Goal: Navigation & Orientation: Find specific page/section

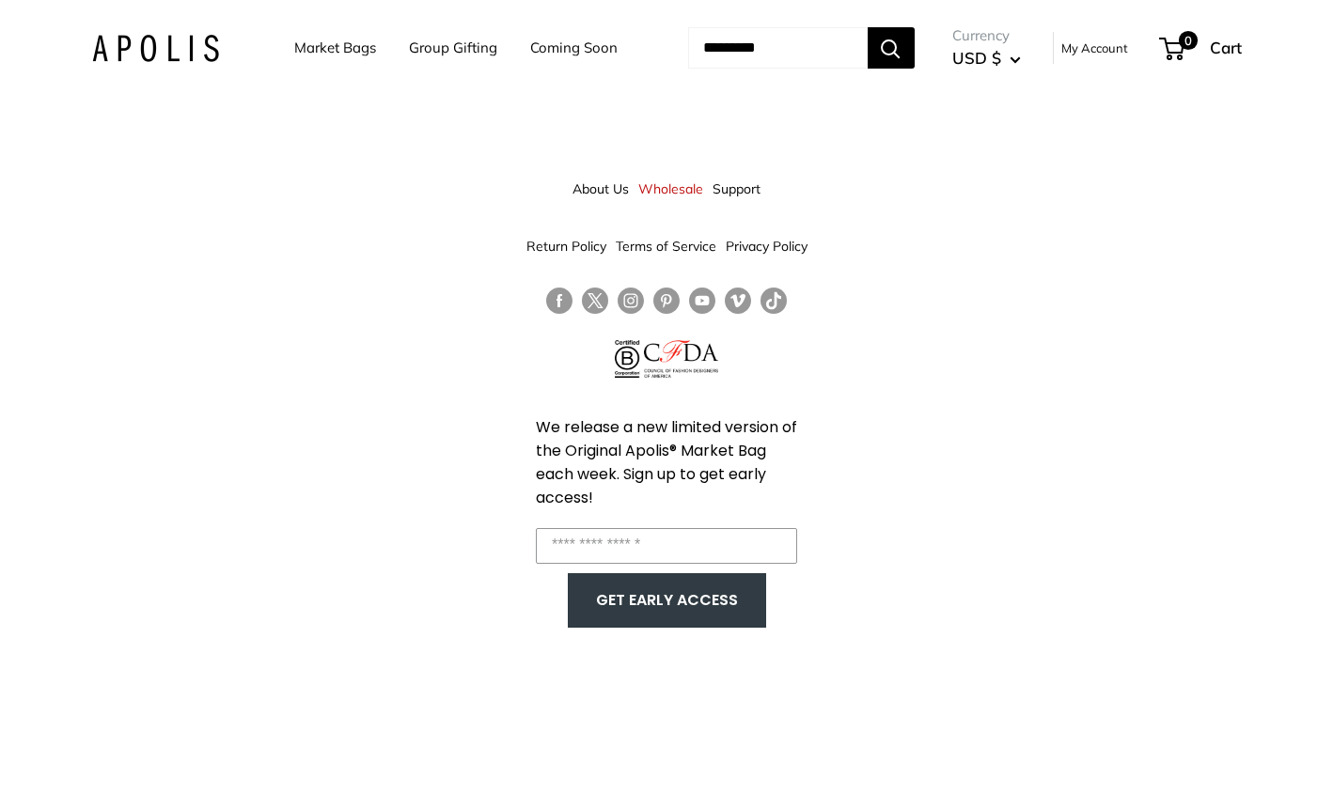
click at [690, 189] on link "Wholesale" at bounding box center [670, 189] width 65 height 34
click at [170, 55] on img at bounding box center [155, 48] width 127 height 27
click at [184, 46] on img at bounding box center [155, 48] width 127 height 27
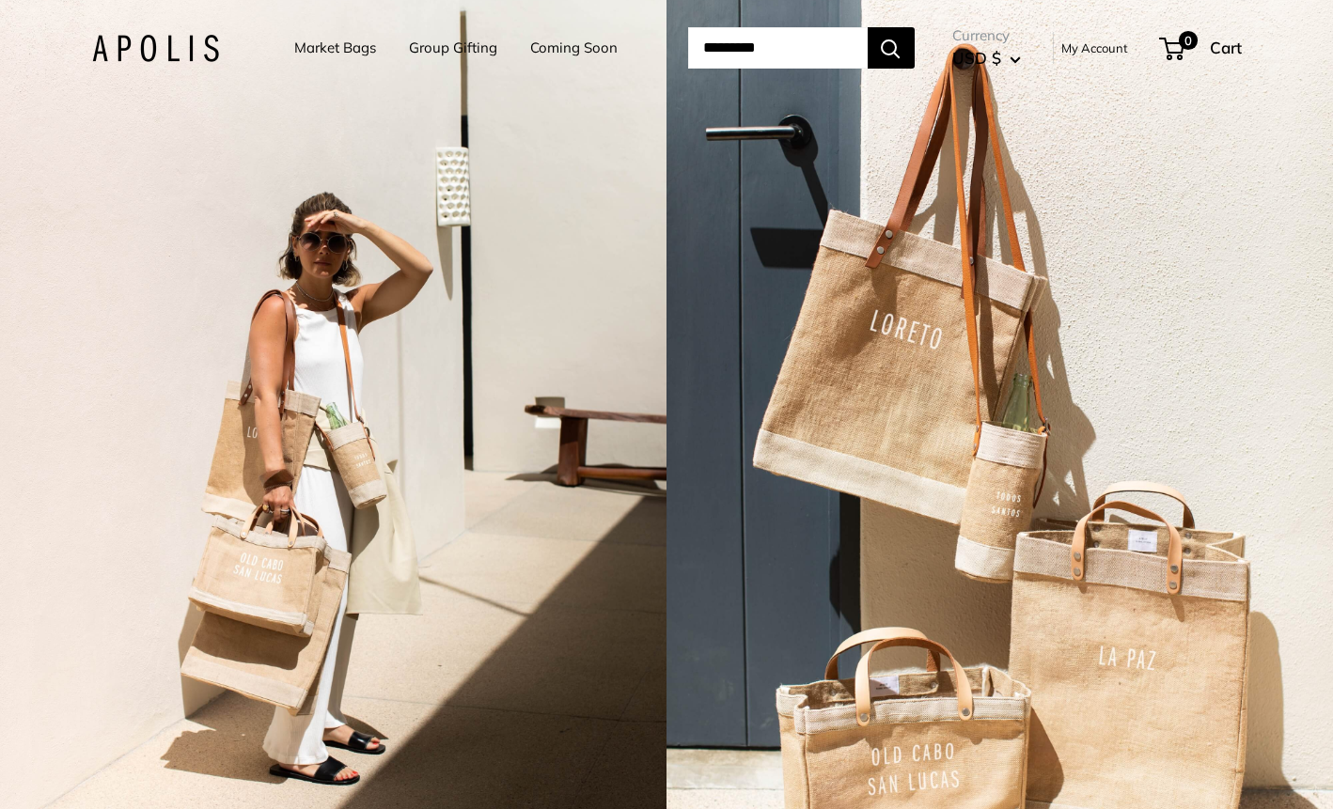
click at [351, 51] on link "Market Bags" at bounding box center [335, 48] width 82 height 26
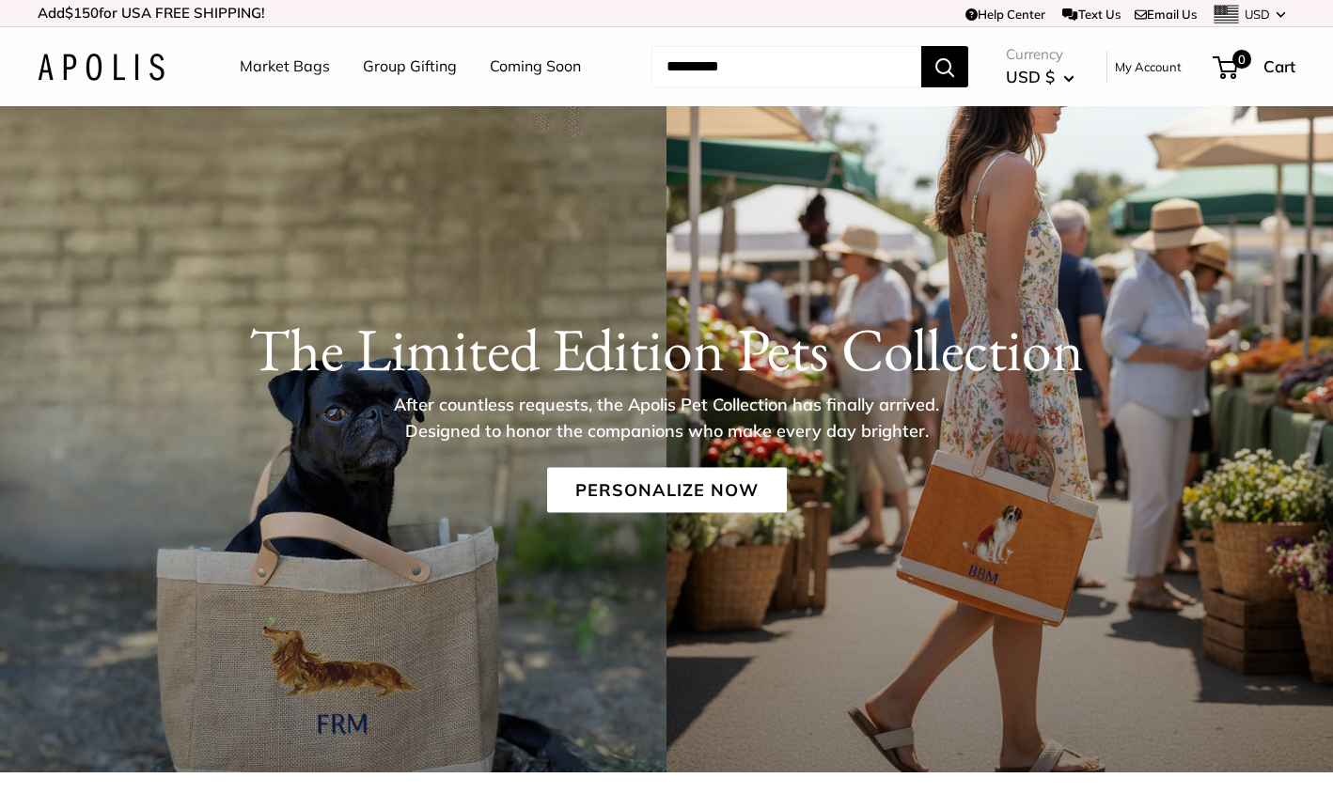
click at [541, 70] on link "Coming Soon" at bounding box center [535, 67] width 91 height 28
